Goal: Task Accomplishment & Management: Manage account settings

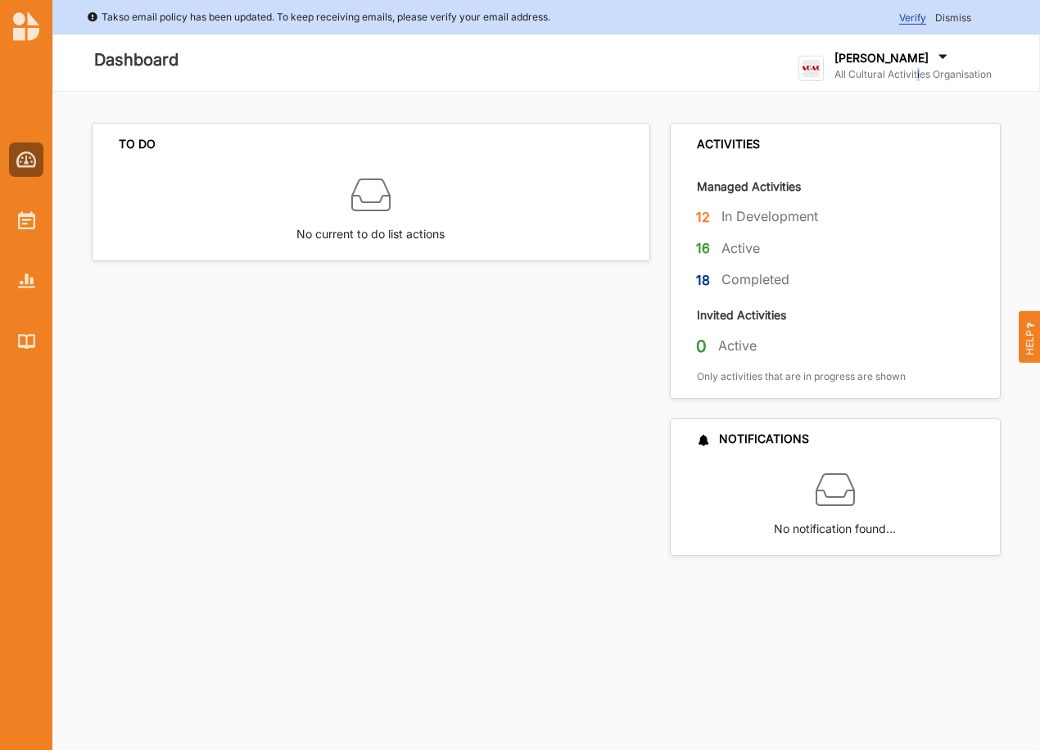
click at [917, 75] on label "All Cultural Activities Organisation" at bounding box center [913, 74] width 157 height 13
click at [843, 238] on div "Log Out" at bounding box center [878, 237] width 131 height 15
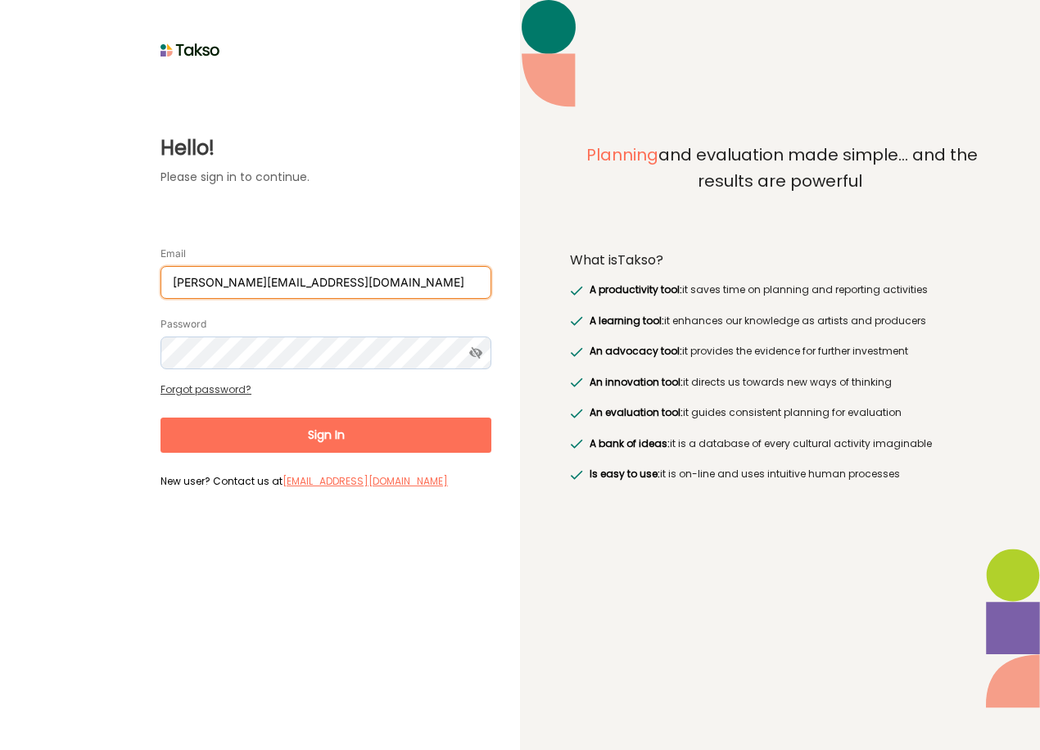
type input "[PERSON_NAME][EMAIL_ADDRESS][DOMAIN_NAME]"
